Goal: Task Accomplishment & Management: Manage account settings

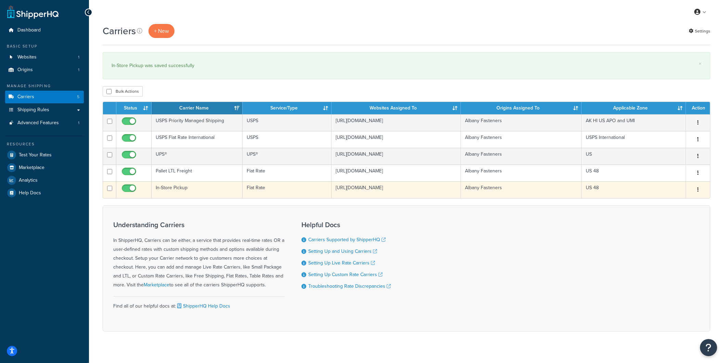
click at [189, 197] on td "In-Store Pickup" at bounding box center [197, 189] width 91 height 17
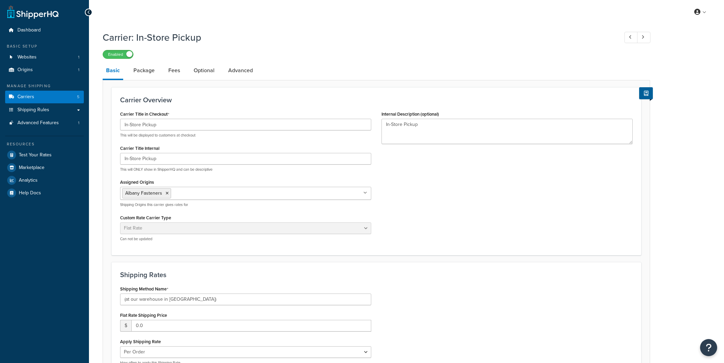
select select "flat"
click at [178, 71] on link "Fees" at bounding box center [174, 69] width 18 height 16
select select "AFTER"
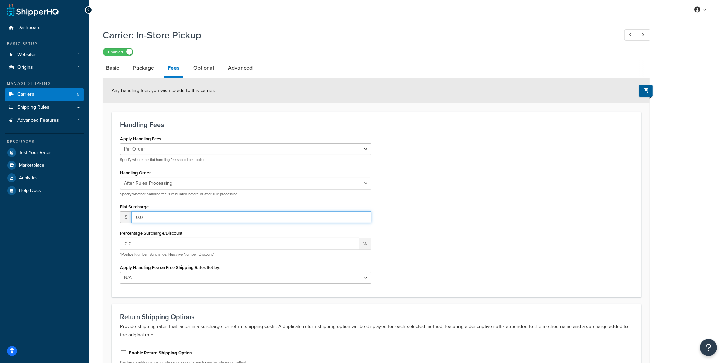
click at [151, 217] on input "0.0" at bounding box center [251, 218] width 240 height 12
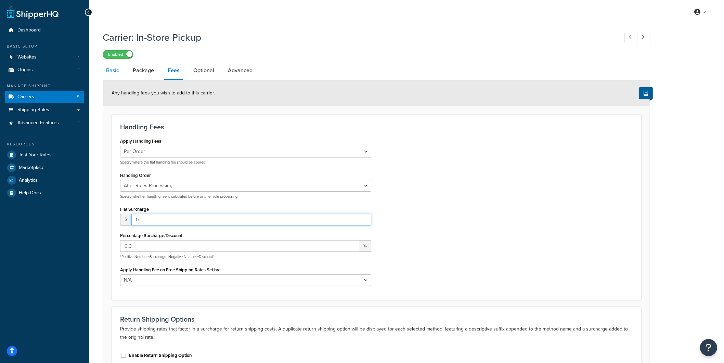
type input "0"
click at [120, 77] on link "Basic" at bounding box center [113, 70] width 20 height 16
select select "flat"
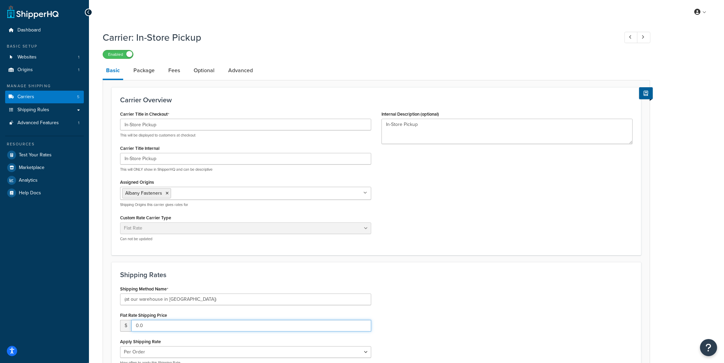
drag, startPoint x: 152, startPoint y: 328, endPoint x: 122, endPoint y: 323, distance: 30.1
click at [122, 323] on div "$ 0.0" at bounding box center [245, 326] width 251 height 12
type input "5.00"
click at [493, 330] on div "Shipping Method Name (at our warehouse in [GEOGRAPHIC_DATA]) Flat Rate Shipping…" at bounding box center [376, 327] width 523 height 87
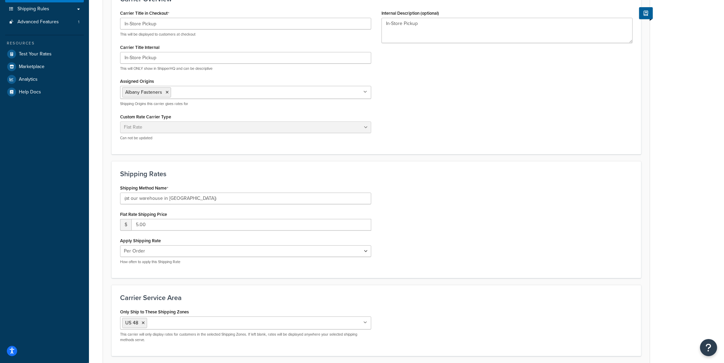
scroll to position [158, 0]
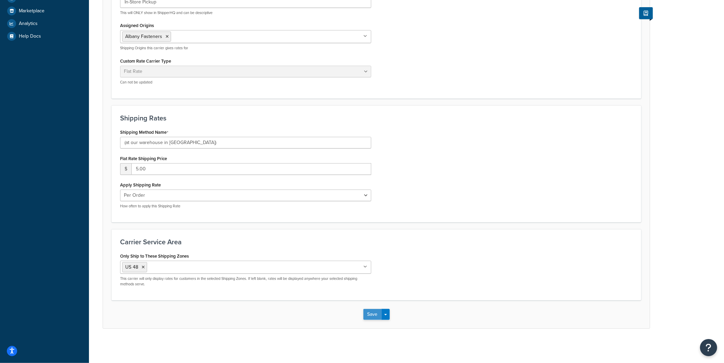
click at [375, 316] on button "Save" at bounding box center [373, 314] width 18 height 11
